Goal: Information Seeking & Learning: Learn about a topic

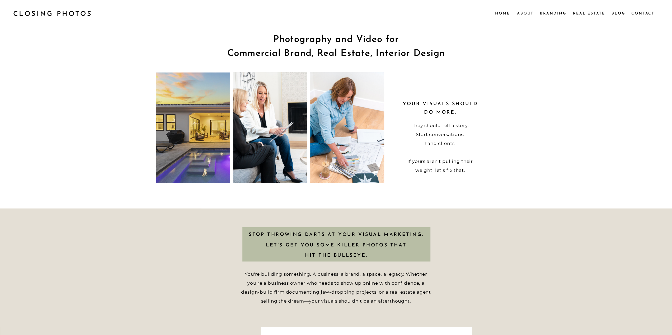
click at [600, 13] on nav "Real Estate" at bounding box center [589, 13] width 33 height 6
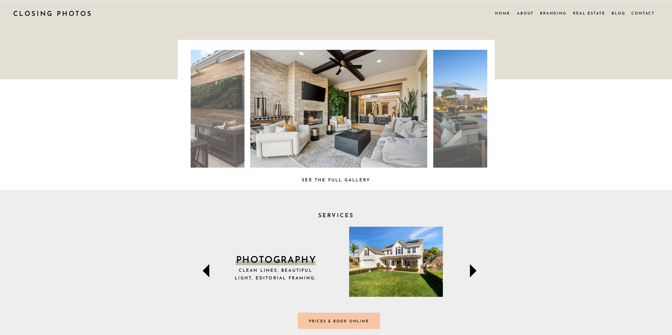
click at [615, 12] on nav "Blog" at bounding box center [618, 13] width 14 height 6
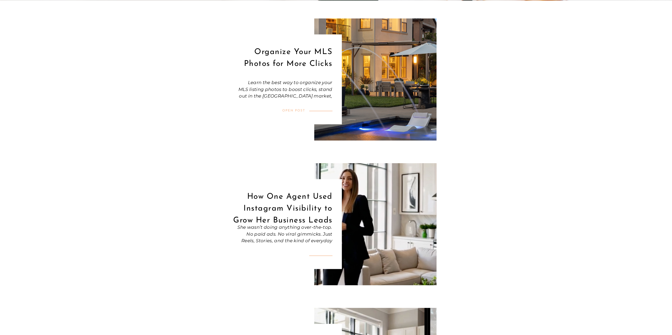
scroll to position [132, 0]
click at [287, 108] on div at bounding box center [305, 79] width 71 height 90
click at [287, 109] on div "OPEN POST" at bounding box center [290, 111] width 30 height 4
